Goal: Information Seeking & Learning: Learn about a topic

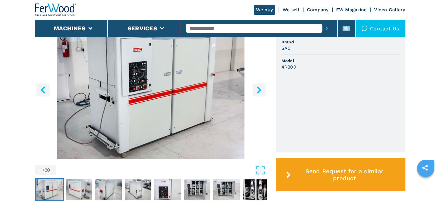
scroll to position [173, 0]
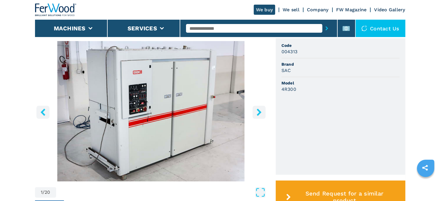
click at [164, 79] on img "Go to Slide 1" at bounding box center [151, 111] width 232 height 140
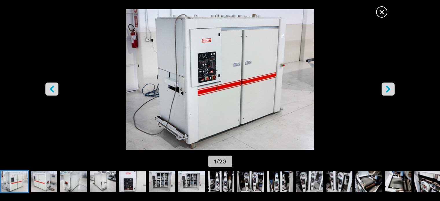
click at [385, 88] on icon "right-button" at bounding box center [387, 88] width 7 height 7
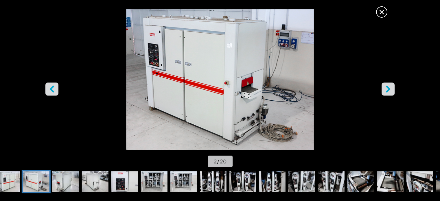
click at [385, 88] on icon "right-button" at bounding box center [387, 88] width 7 height 7
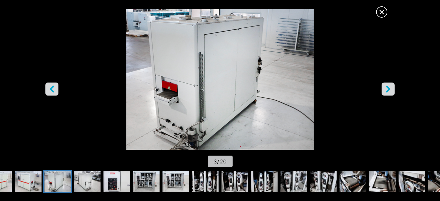
click at [385, 88] on icon "right-button" at bounding box center [387, 88] width 7 height 7
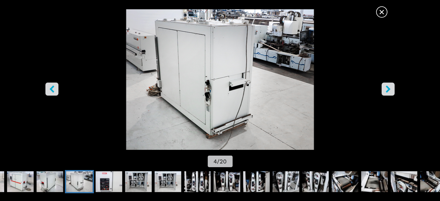
click at [385, 88] on icon "right-button" at bounding box center [387, 88] width 7 height 7
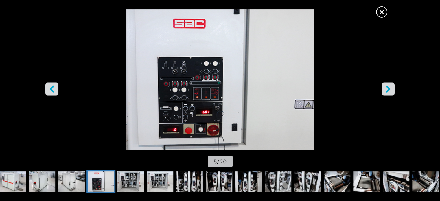
click at [385, 88] on icon "right-button" at bounding box center [387, 88] width 7 height 7
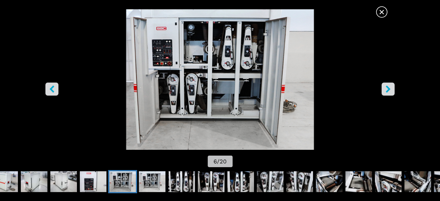
click at [389, 85] on button "right-button" at bounding box center [387, 88] width 13 height 13
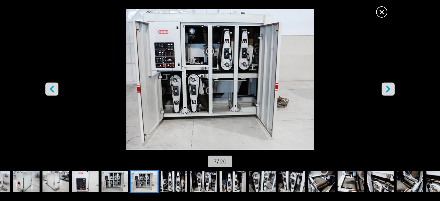
click at [389, 85] on button "right-button" at bounding box center [387, 88] width 13 height 13
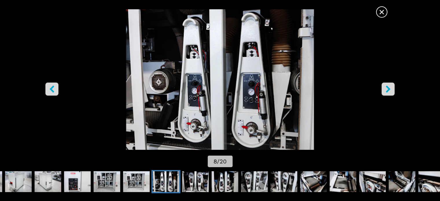
click at [389, 85] on button "right-button" at bounding box center [387, 88] width 13 height 13
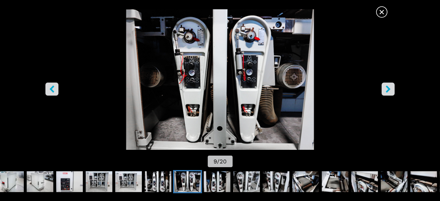
click at [389, 85] on button "right-button" at bounding box center [387, 88] width 13 height 13
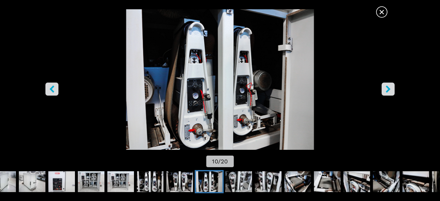
click at [389, 85] on button "right-button" at bounding box center [387, 88] width 13 height 13
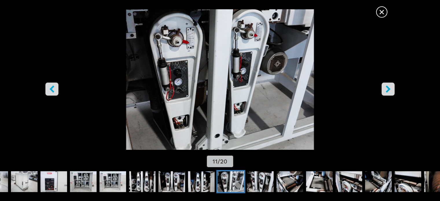
click at [389, 85] on button "right-button" at bounding box center [387, 88] width 13 height 13
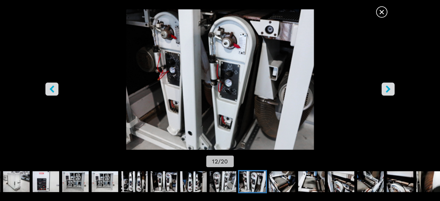
click at [389, 85] on button "right-button" at bounding box center [387, 88] width 13 height 13
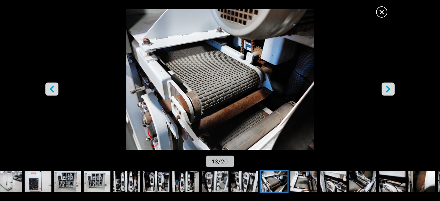
click at [389, 85] on button "right-button" at bounding box center [387, 88] width 13 height 13
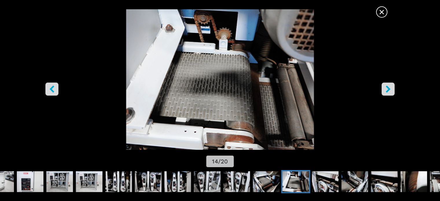
click at [387, 87] on icon "right-button" at bounding box center [387, 88] width 5 height 7
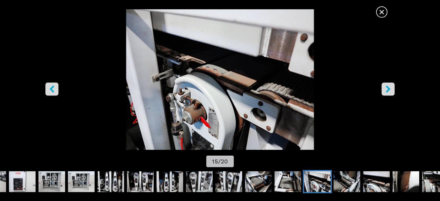
click at [387, 87] on icon "right-button" at bounding box center [387, 88] width 5 height 7
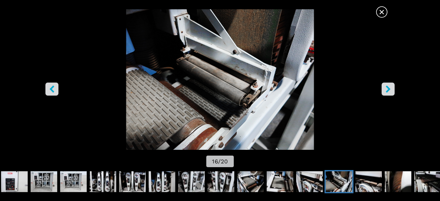
click at [387, 87] on icon "right-button" at bounding box center [387, 88] width 5 height 7
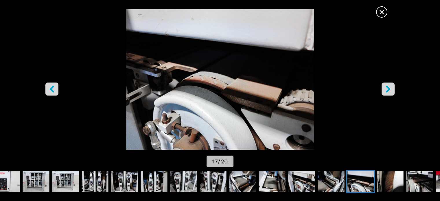
click at [387, 87] on icon "right-button" at bounding box center [387, 88] width 5 height 7
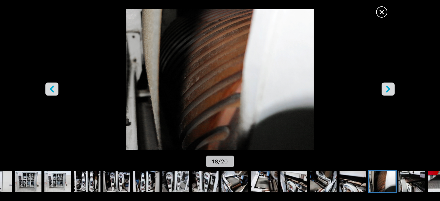
click at [387, 87] on icon "right-button" at bounding box center [387, 88] width 5 height 7
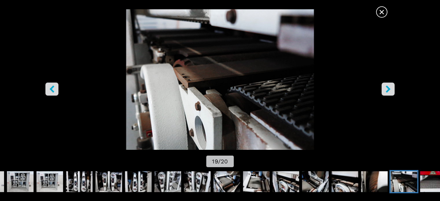
click at [387, 87] on icon "right-button" at bounding box center [387, 88] width 5 height 7
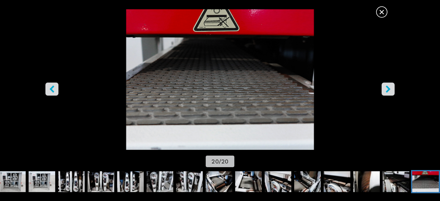
click at [387, 87] on icon "right-button" at bounding box center [387, 88] width 5 height 7
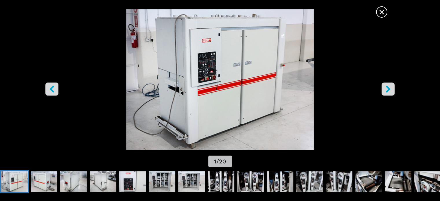
click at [387, 87] on icon "right-button" at bounding box center [387, 88] width 5 height 7
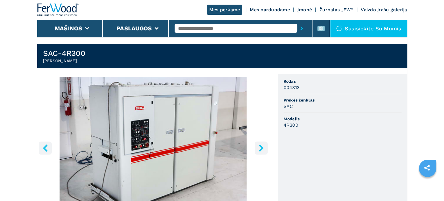
scroll to position [201, 0]
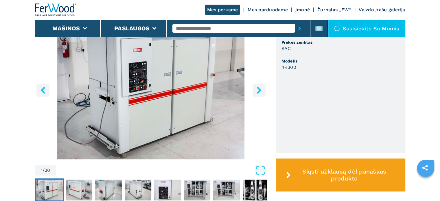
click at [366, 27] on font "Susisiekite su mumis" at bounding box center [370, 28] width 57 height 6
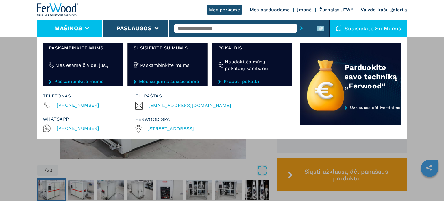
click at [70, 26] on font "Mašinos" at bounding box center [68, 28] width 28 height 7
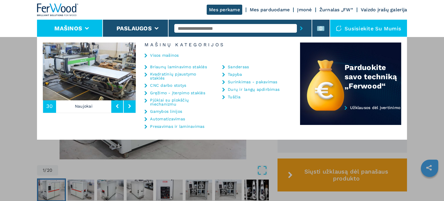
click at [245, 65] on font "Sandersas" at bounding box center [238, 66] width 21 height 5
click at [237, 66] on font "Sandersas" at bounding box center [238, 66] width 21 height 5
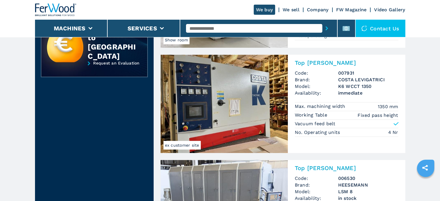
scroll to position [289, 0]
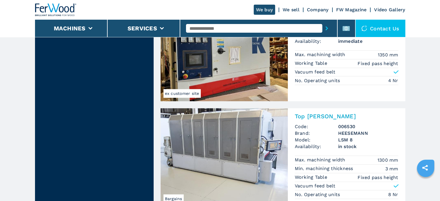
click at [214, 133] on img at bounding box center [223, 157] width 127 height 98
click at [249, 131] on img at bounding box center [223, 157] width 127 height 98
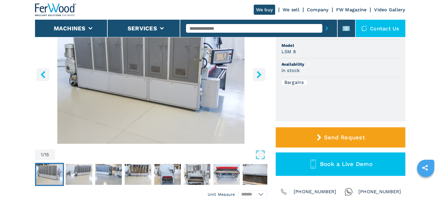
scroll to position [144, 0]
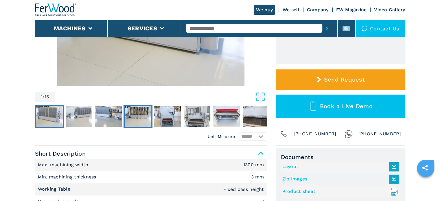
click at [132, 112] on img "Go to Slide 4" at bounding box center [138, 116] width 27 height 21
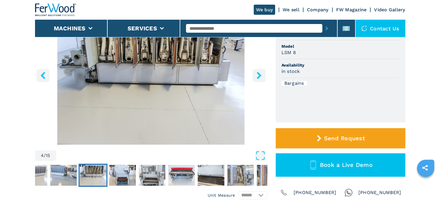
scroll to position [58, 0]
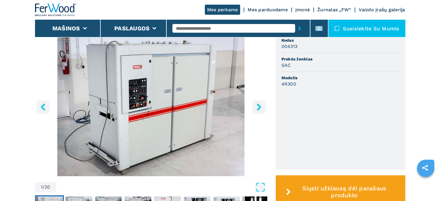
scroll to position [231, 0]
